Goal: Transaction & Acquisition: Purchase product/service

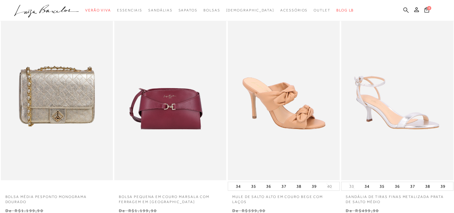
click at [404, 8] on icon at bounding box center [406, 10] width 5 height 6
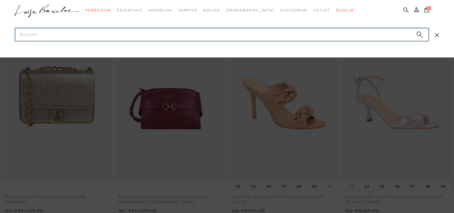
click at [332, 33] on input "Pesquisar" at bounding box center [222, 34] width 414 height 13
type input "rasteira prata"
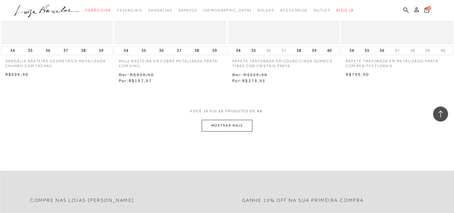
scroll to position [633, 0]
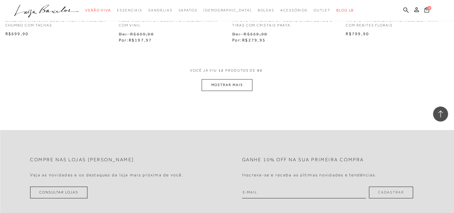
click at [238, 79] on button "MOSTRAR MAIS" at bounding box center [227, 85] width 50 height 12
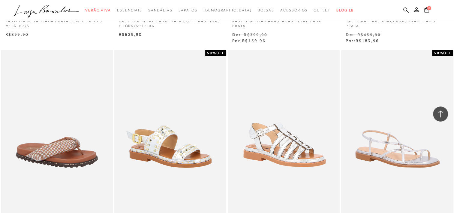
scroll to position [840, 0]
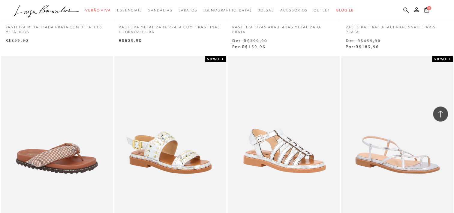
click at [60, 14] on icon ".a{fill-rule:evenodd;}" at bounding box center [46, 11] width 65 height 13
